Goal: Task Accomplishment & Management: Manage account settings

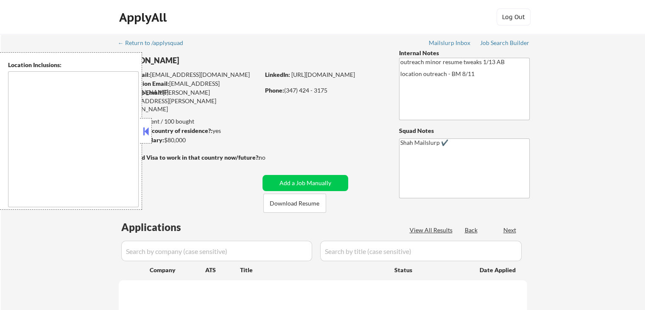
select select ""pending""
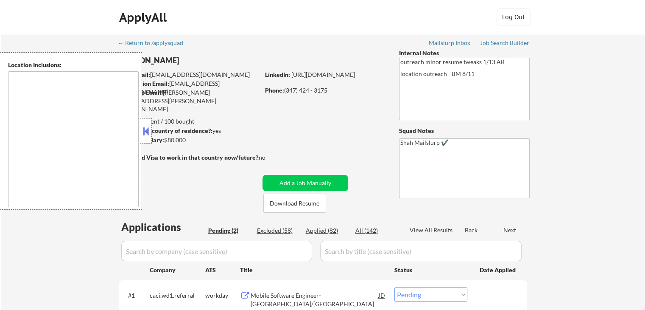
type textarea "[GEOGRAPHIC_DATA], [GEOGRAPHIC_DATA] [GEOGRAPHIC_DATA], [GEOGRAPHIC_DATA] [GEOG…"
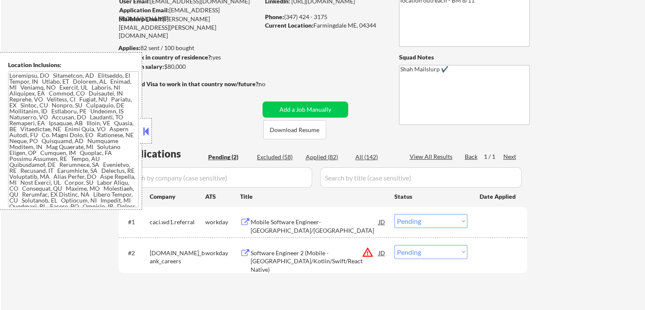
scroll to position [127, 0]
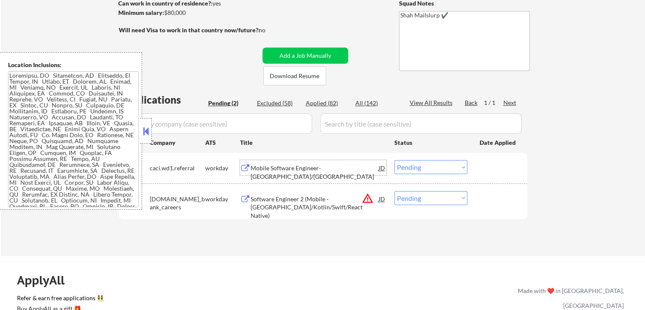
click at [256, 167] on div "Mobile Software Engineer- [GEOGRAPHIC_DATA]/[GEOGRAPHIC_DATA]" at bounding box center [315, 172] width 128 height 17
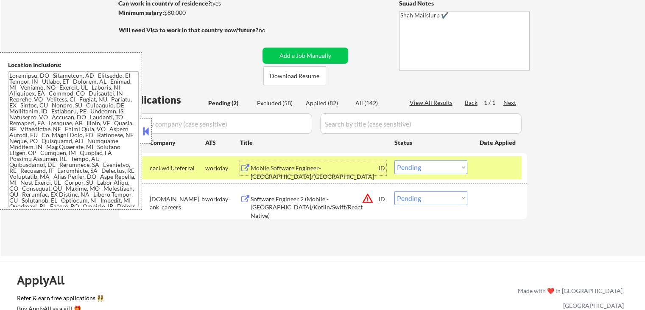
click at [279, 199] on div "Software Engineer 2 (Mobile - [GEOGRAPHIC_DATA]/Kotlin/Swift/React Native)" at bounding box center [315, 207] width 128 height 25
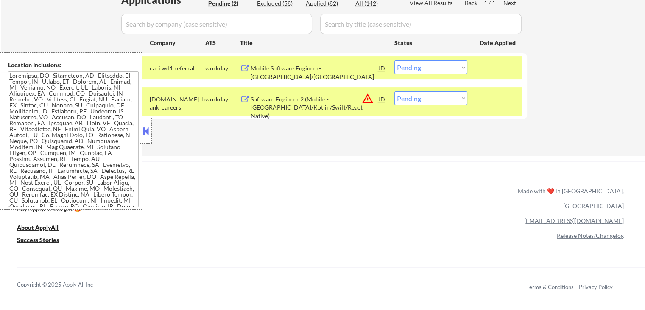
scroll to position [212, 0]
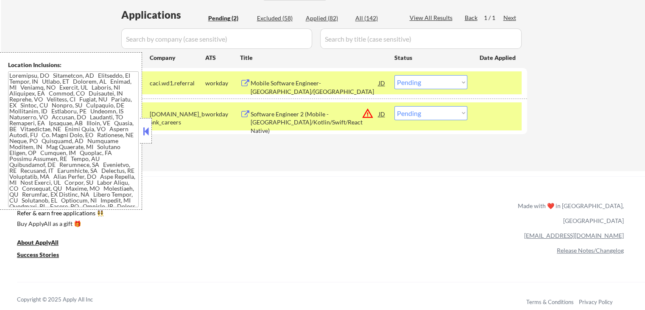
click at [421, 115] on select "Choose an option... Pending Applied Excluded (Questions) Excluded (Expired) Exc…" at bounding box center [430, 113] width 73 height 14
select select ""applied""
click at [394, 106] on select "Choose an option... Pending Applied Excluded (Questions) Excluded (Expired) Exc…" at bounding box center [430, 113] width 73 height 14
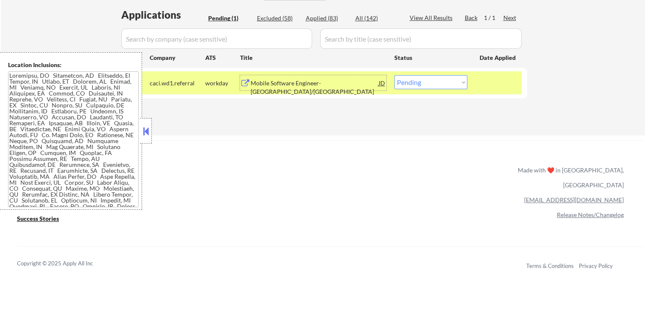
click at [341, 83] on div "Mobile Software Engineer- [GEOGRAPHIC_DATA]/[GEOGRAPHIC_DATA]" at bounding box center [315, 87] width 128 height 17
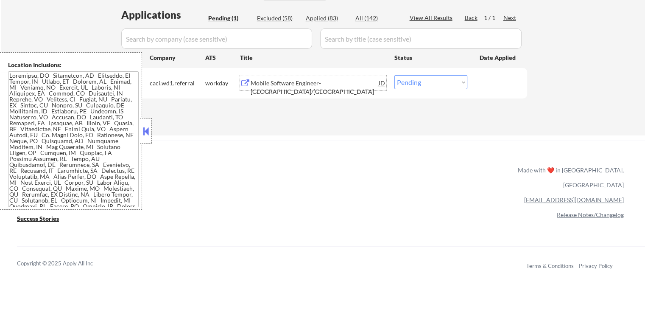
click at [422, 83] on select "Choose an option... Pending Applied Excluded (Questions) Excluded (Expired) Exc…" at bounding box center [430, 82] width 73 height 14
click at [394, 75] on select "Choose an option... Pending Applied Excluded (Questions) Excluded (Expired) Exc…" at bounding box center [430, 82] width 73 height 14
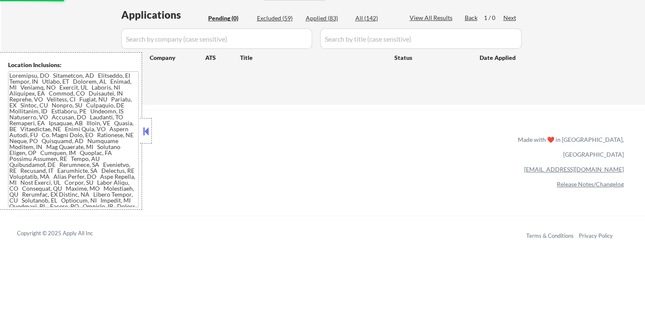
click at [335, 78] on div "Applications Pending (0) Excluded (59) Applied (83) All (142) View All Results …" at bounding box center [323, 48] width 408 height 81
click at [276, 17] on div "Excluded (59)" at bounding box center [278, 18] width 42 height 8
select select ""excluded__location_""
select select ""excluded__expired_""
select select ""excluded__location_""
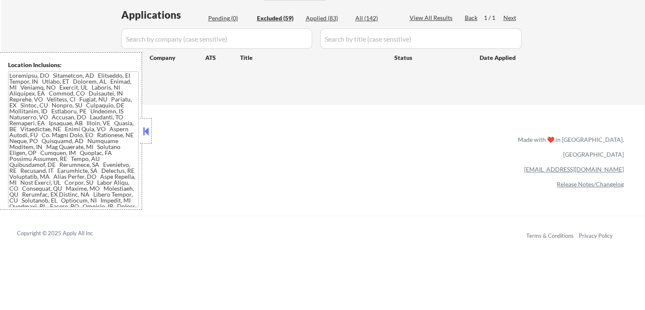
select select ""excluded__expired_""
select select ""excluded__location_""
select select ""excluded""
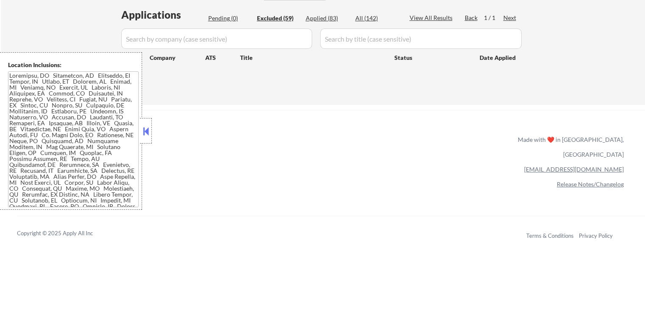
select select ""excluded""
select select ""excluded__other_""
select select ""excluded__expired_""
select select ""excluded""
select select ""excluded__location_""
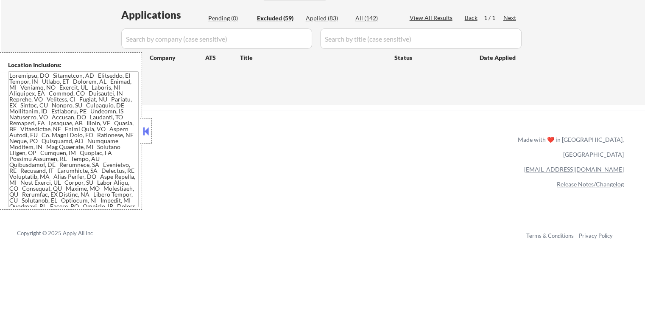
select select ""excluded__location_""
select select ""excluded__expired_""
select select ""excluded""
select select ""excluded__expired_""
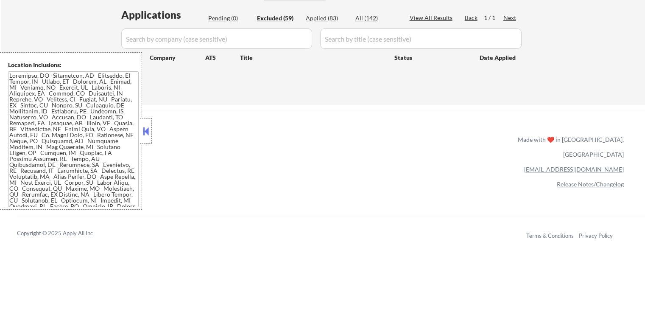
select select ""excluded""
select select ""excluded__location_""
select select ""excluded""
select select ""excluded__expired_""
select select ""excluded__location_""
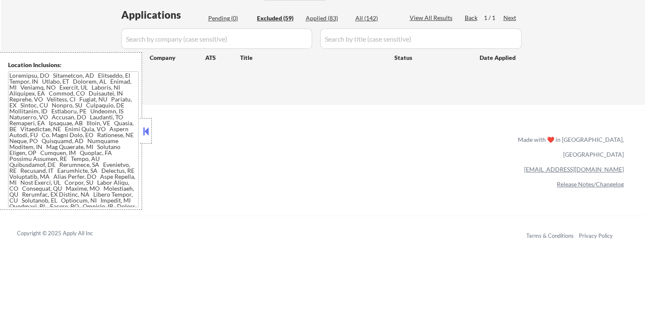
select select ""excluded""
select select ""excluded__location_""
select select ""excluded__expired_""
select select ""excluded__location_""
select select ""excluded__expired_""
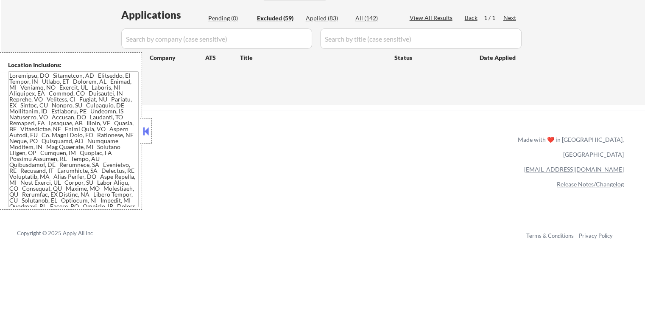
select select ""excluded""
select select ""excluded__location_""
select select ""excluded__expired_""
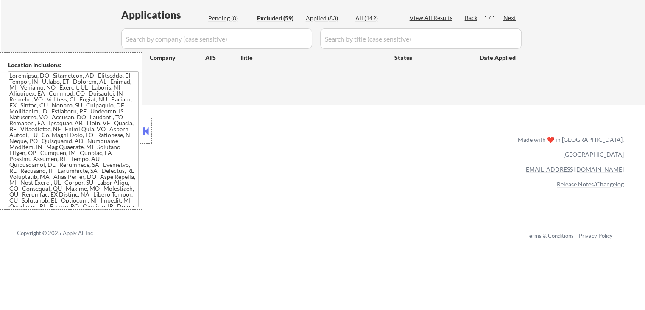
select select ""excluded""
select select ""excluded__location_""
select select ""excluded""
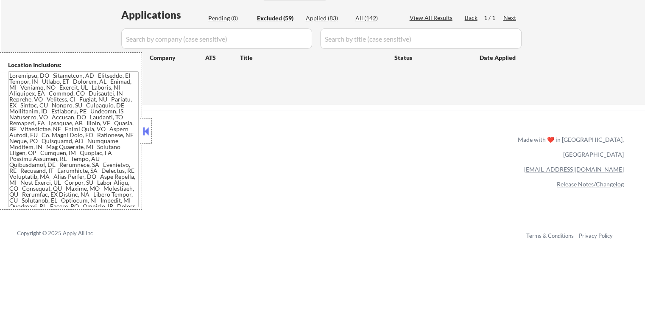
select select ""excluded__location_""
select select ""excluded__bad_match_""
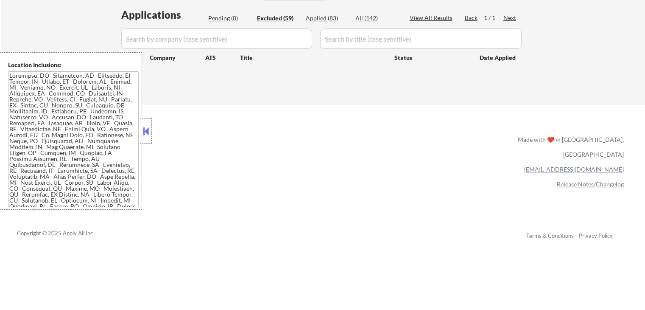
select select ""excluded__location_""
select select ""excluded""
select select ""excluded__other_""
select select ""excluded__expired_""
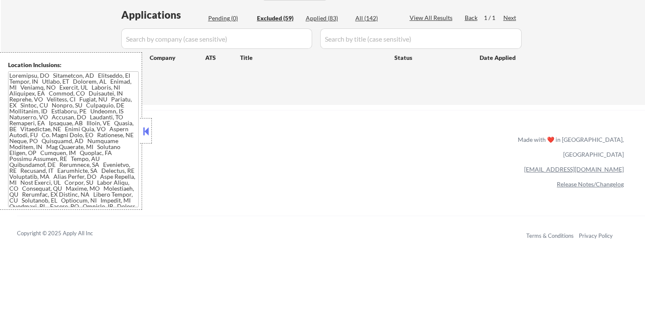
select select ""excluded__location_""
select select ""excluded__expired_""
select select ""excluded__other_""
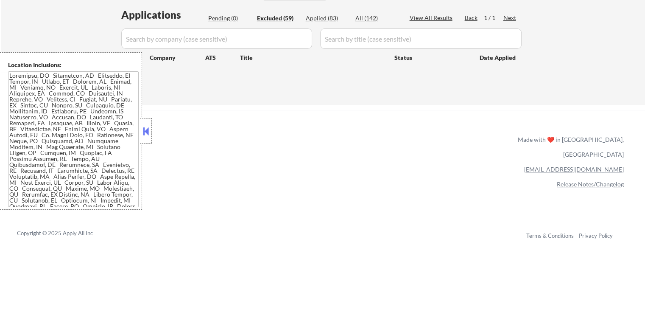
select select ""excluded__expired_""
select select ""excluded__other_""
select select ""excluded__expired_""
select select ""excluded__location_""
select select ""excluded__expired_""
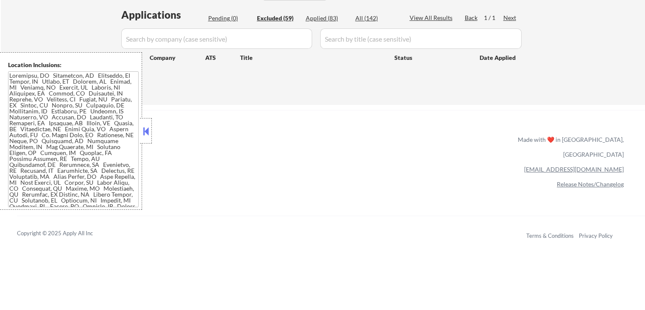
select select ""excluded__expired_""
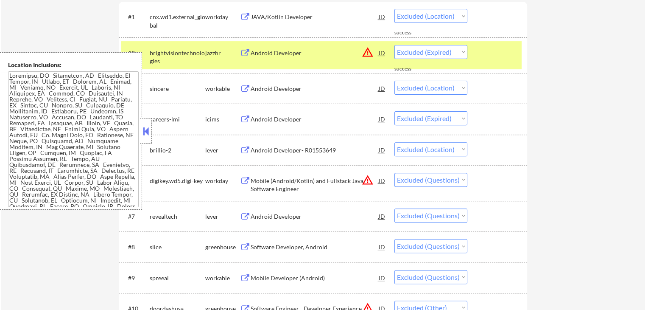
scroll to position [297, 0]
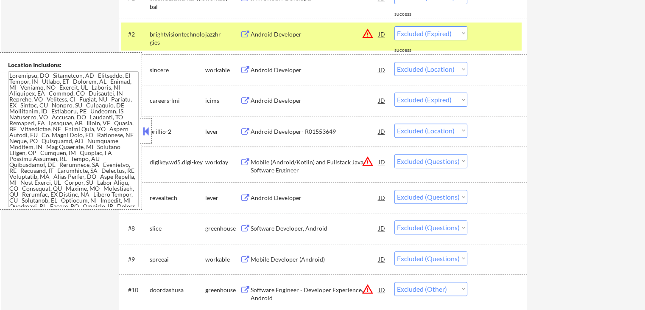
click at [147, 125] on button at bounding box center [145, 131] width 9 height 13
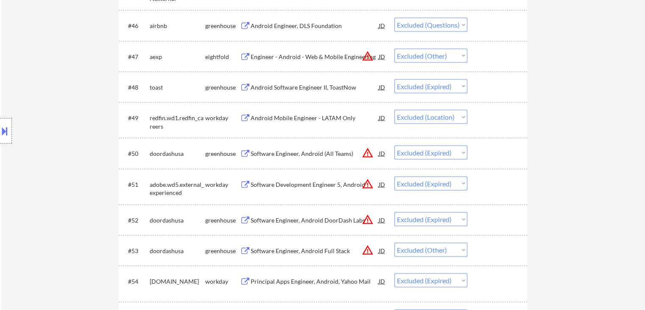
scroll to position [1739, 0]
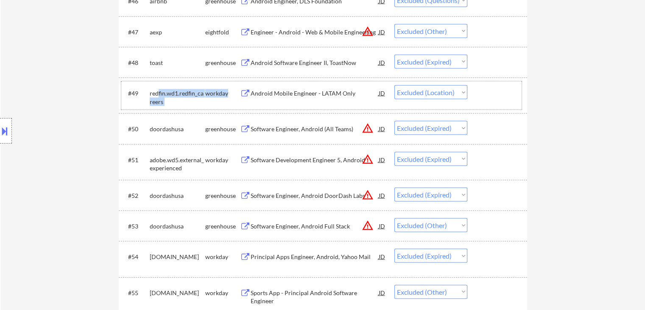
drag, startPoint x: 158, startPoint y: 91, endPoint x: 349, endPoint y: 105, distance: 191.3
click at [349, 105] on div "#49 redfin.wd1.redfin_careers workday Android Mobile Engineer - [PERSON_NAME] O…" at bounding box center [321, 95] width 400 height 28
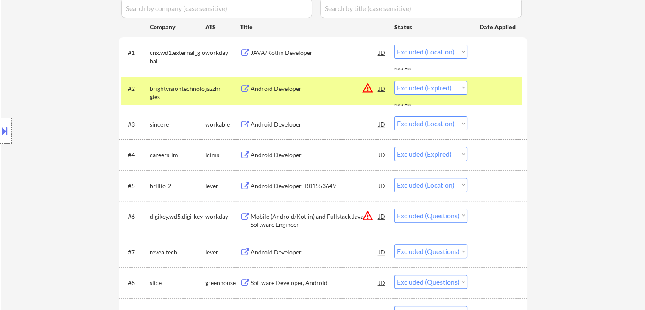
scroll to position [1167, 0]
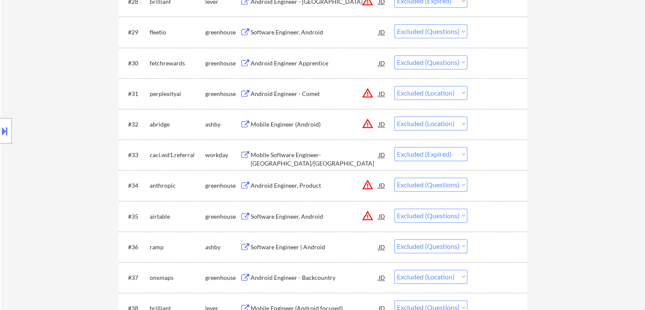
click at [421, 154] on select "Choose an option... Pending Applied Excluded (Questions) Excluded (Expired) Exc…" at bounding box center [430, 154] width 73 height 14
click at [394, 147] on select "Choose an option... Pending Applied Excluded (Questions) Excluded (Expired) Exc…" at bounding box center [430, 154] width 73 height 14
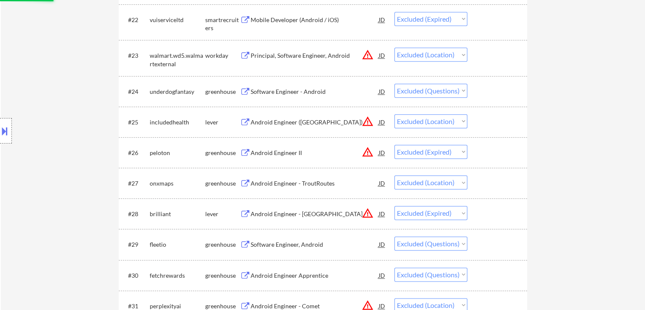
select select ""excluded""
select select ""excluded__location_""
select select ""excluded""
select select ""excluded__location_""
select select ""excluded__bad_match_""
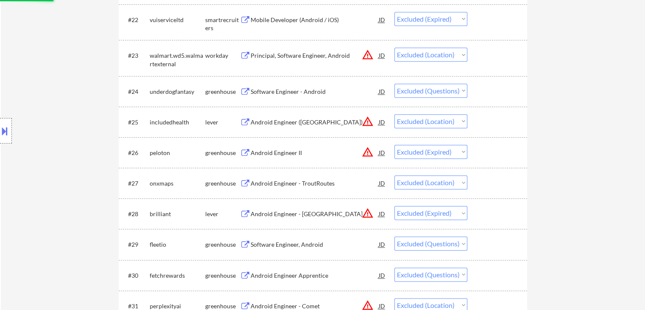
select select ""excluded__location_""
select select ""excluded""
select select ""excluded__other_""
select select ""excluded__expired_""
select select ""excluded__location_""
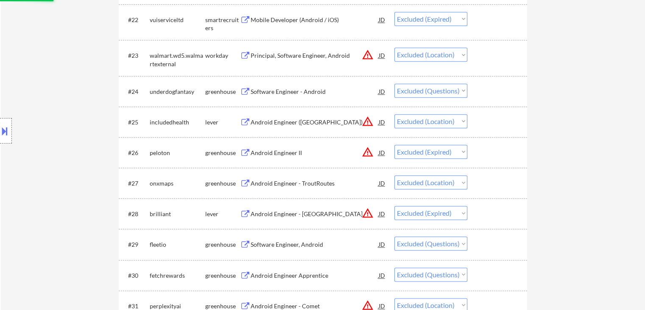
select select ""excluded__expired_""
select select ""excluded__other_""
select select ""excluded__expired_""
select select ""excluded__other_""
select select ""excluded__expired_""
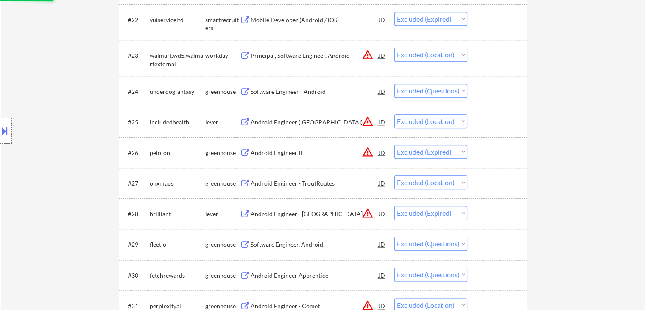
select select ""excluded__location_""
select select ""excluded__expired_""
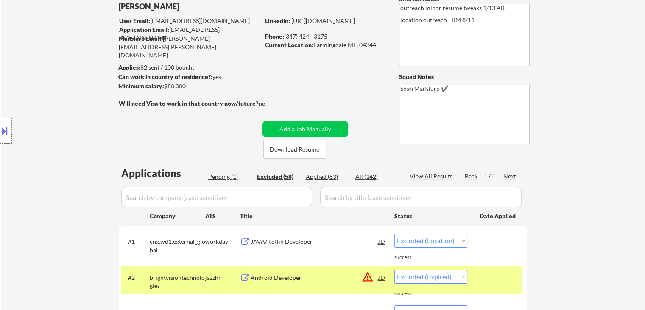
scroll to position [0, 0]
